Goal: Navigation & Orientation: Find specific page/section

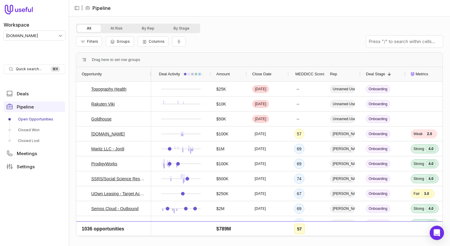
click at [25, 34] on html "Workspace [DOMAIN_NAME] Quick search... ⌘ K Deals Pipeline Open Opportunities C…" at bounding box center [225, 123] width 450 height 246
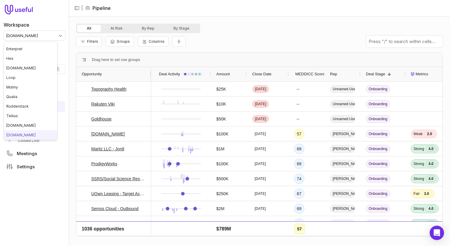
scroll to position [65, 0]
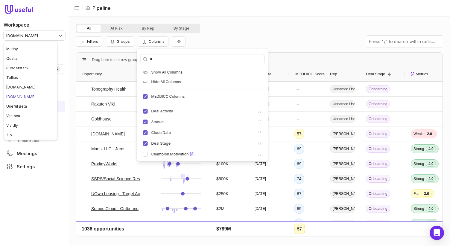
type input "*"
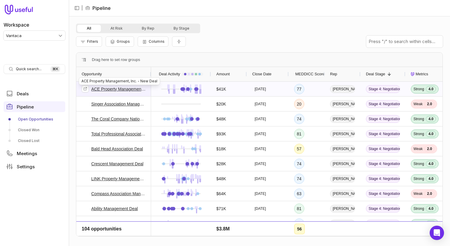
click at [103, 89] on link "ACE Property Management, Inc. - New Deal" at bounding box center [118, 89] width 54 height 7
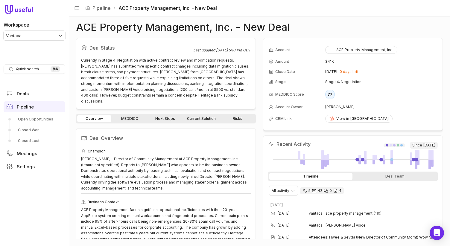
click at [133, 115] on link "MEDDICC" at bounding box center [129, 118] width 34 height 7
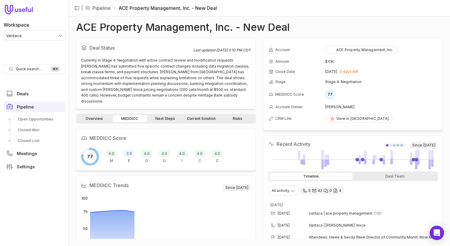
click at [179, 115] on link "Next Steps" at bounding box center [165, 118] width 34 height 7
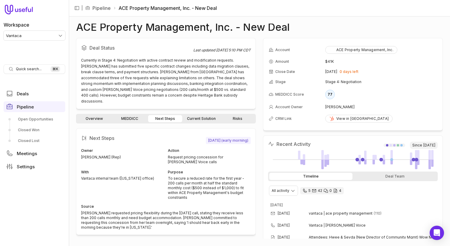
click at [135, 115] on link "MEDDICC" at bounding box center [129, 118] width 34 height 7
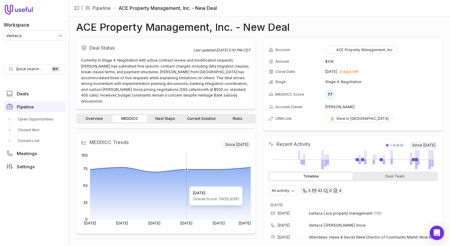
scroll to position [43, 0]
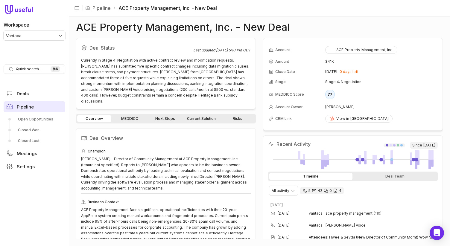
click at [32, 109] on link "Pipeline" at bounding box center [35, 106] width 62 height 11
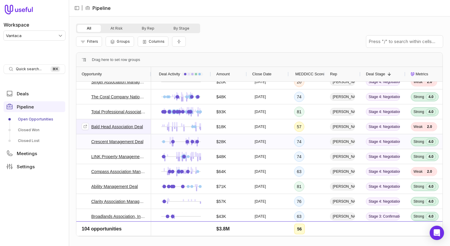
scroll to position [18, 0]
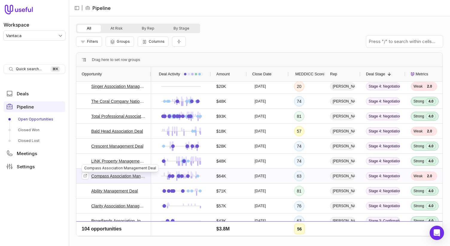
click at [113, 177] on link "Compass Association Management Deal" at bounding box center [118, 176] width 54 height 7
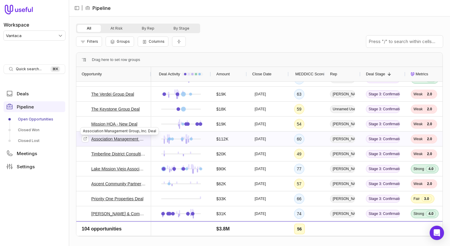
click at [109, 138] on link "Association Management Group, Inc. Deal" at bounding box center [118, 138] width 54 height 7
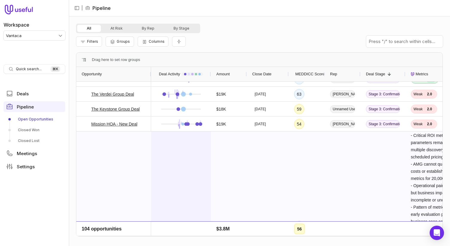
scroll to position [400, 0]
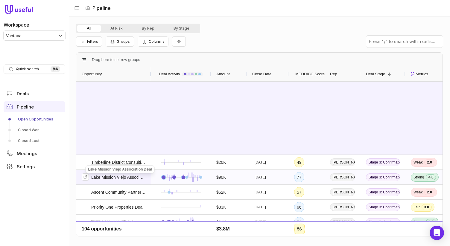
click at [114, 176] on link "Lake Mission Viejo Association Deal" at bounding box center [118, 177] width 54 height 7
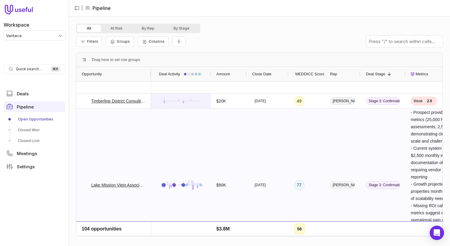
scroll to position [666, 0]
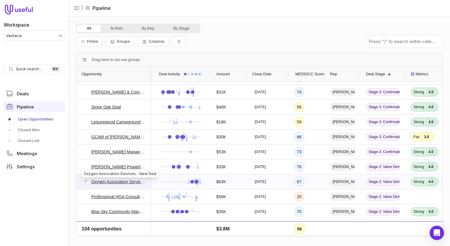
click at [116, 182] on link "Oxygen Association Services - New Deal" at bounding box center [118, 181] width 54 height 7
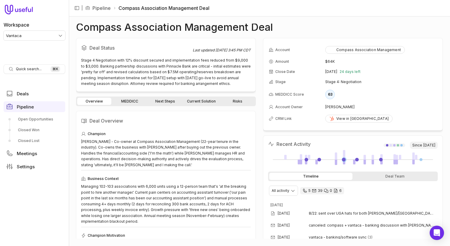
click at [132, 101] on link "MEDDICC" at bounding box center [129, 101] width 34 height 7
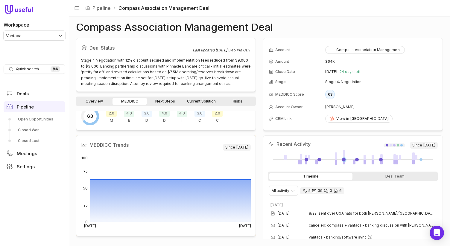
scroll to position [24, 0]
click at [421, 160] on div at bounding box center [420, 159] width 3 height 3
click at [158, 100] on link "Next Steps" at bounding box center [165, 101] width 34 height 7
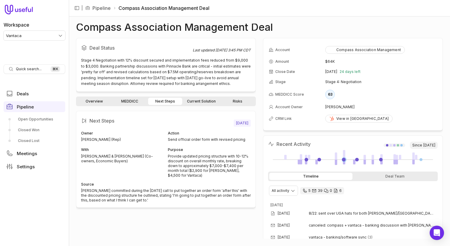
click at [420, 160] on div at bounding box center [420, 159] width 3 height 3
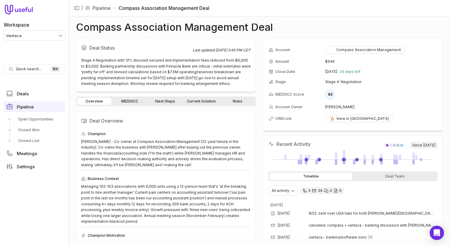
click at [40, 114] on div "Pipeline Open Opportunities Closed Won Closed Lost" at bounding box center [35, 123] width 62 height 44
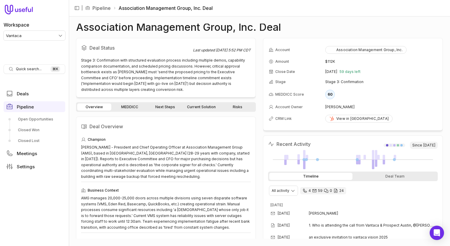
click at [120, 106] on link "MEDDICC" at bounding box center [129, 106] width 34 height 7
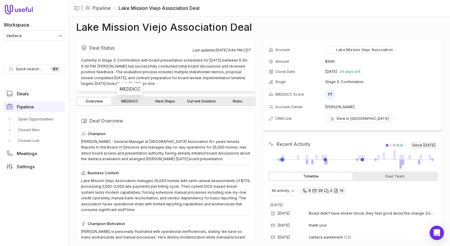
click at [130, 103] on link "MEDDICC" at bounding box center [129, 101] width 34 height 7
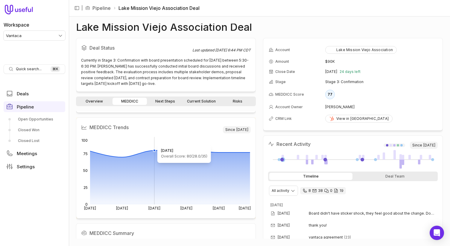
scroll to position [50, 0]
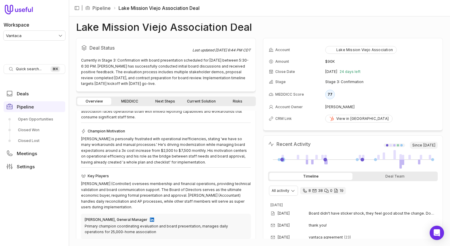
scroll to position [95, 0]
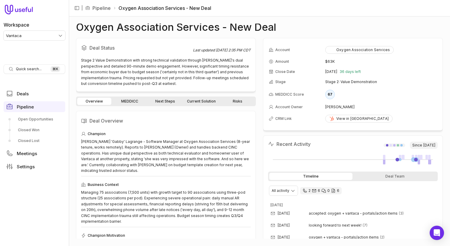
click at [131, 100] on link "MEDDICC" at bounding box center [129, 101] width 34 height 7
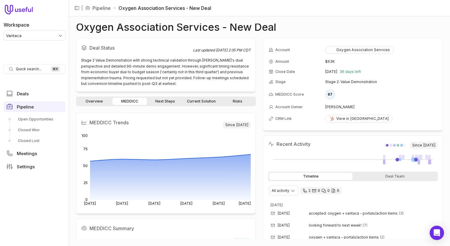
scroll to position [42, 0]
